Goal: Complete application form

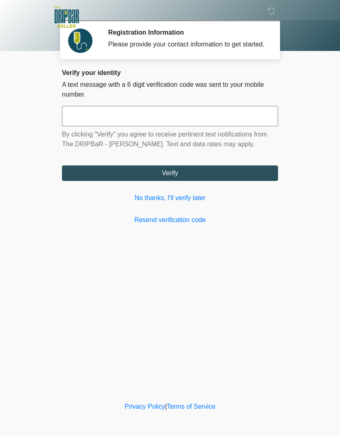
click at [188, 125] on input "text" at bounding box center [170, 116] width 216 height 20
type input "******"
click at [231, 181] on button "Verify" at bounding box center [170, 173] width 216 height 15
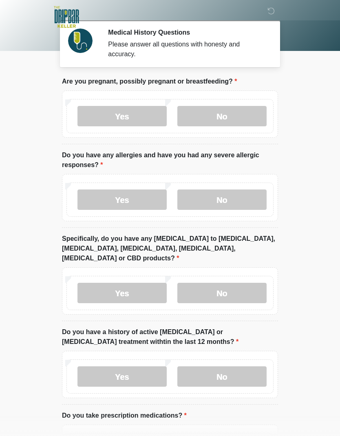
click at [228, 119] on label "No" at bounding box center [221, 116] width 89 height 20
click at [233, 202] on label "No" at bounding box center [221, 200] width 89 height 20
click at [228, 287] on label "No" at bounding box center [221, 293] width 89 height 20
click at [228, 368] on label "No" at bounding box center [221, 377] width 89 height 20
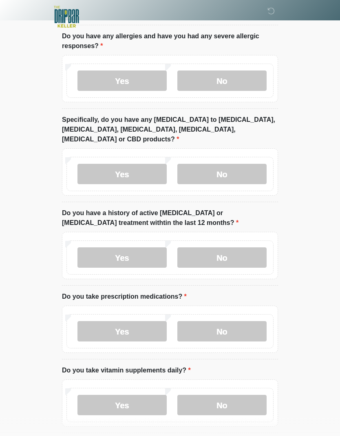
scroll to position [119, 0]
click at [220, 325] on label "No" at bounding box center [221, 331] width 89 height 20
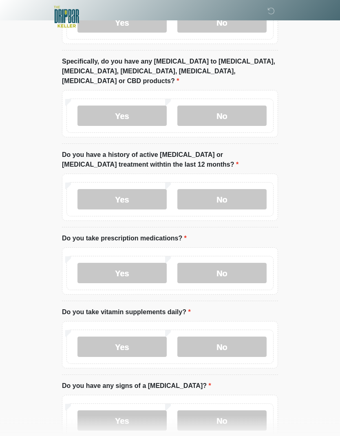
scroll to position [177, 0]
click at [128, 341] on label "Yes" at bounding box center [121, 347] width 89 height 20
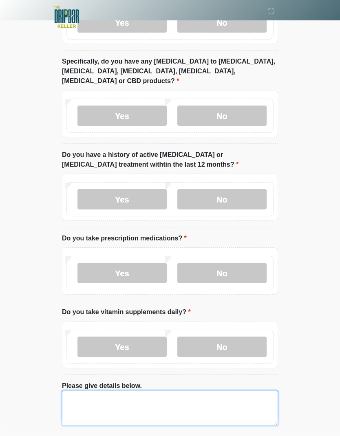
click at [102, 391] on textarea "Please give details below." at bounding box center [170, 408] width 216 height 35
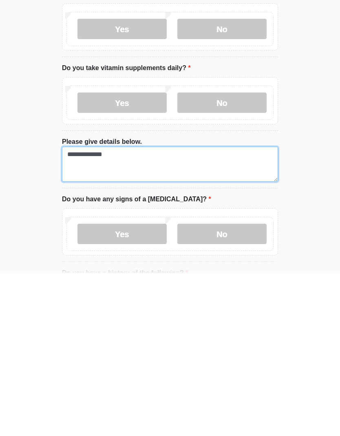
type textarea "**********"
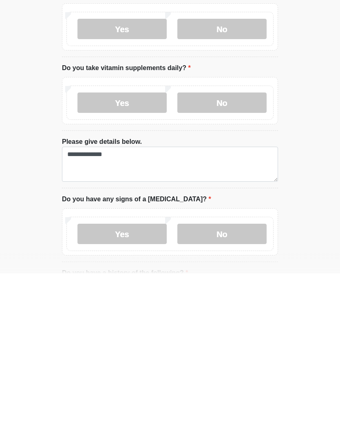
click at [225, 387] on label "No" at bounding box center [221, 397] width 89 height 20
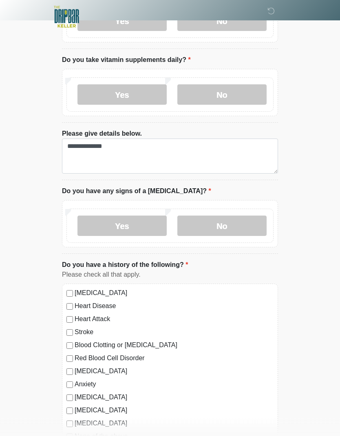
scroll to position [471, 0]
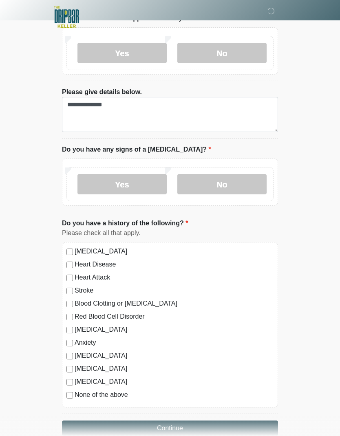
click at [197, 422] on button "Continue" at bounding box center [170, 428] width 216 height 15
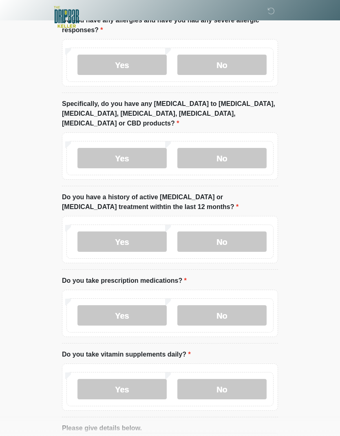
scroll to position [0, 0]
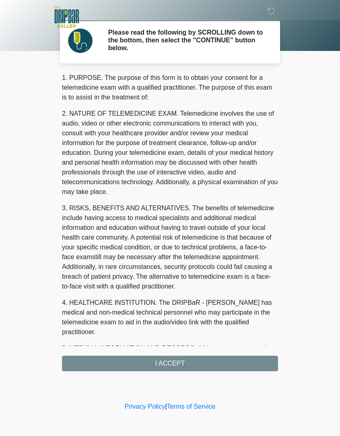
click at [224, 366] on div "1. PURPOSE. The purpose of this form is to obtain your consent for a telemedici…" at bounding box center [170, 222] width 216 height 299
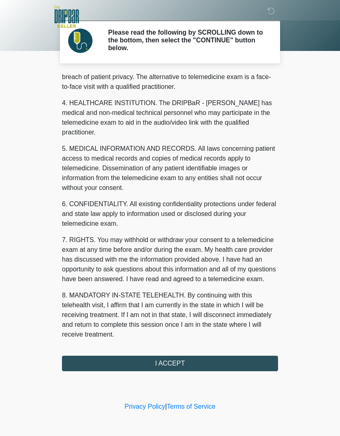
scroll to position [200, 0]
click at [179, 364] on button "I ACCEPT" at bounding box center [170, 363] width 216 height 15
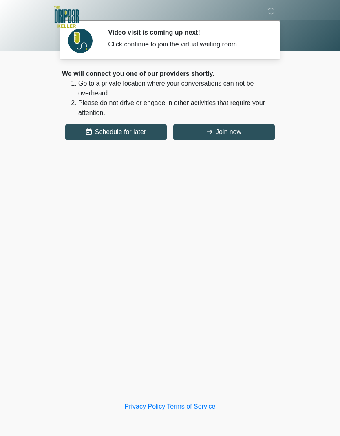
click at [230, 137] on button "Join now" at bounding box center [224, 131] width 102 height 15
